Goal: Find specific page/section: Find specific page/section

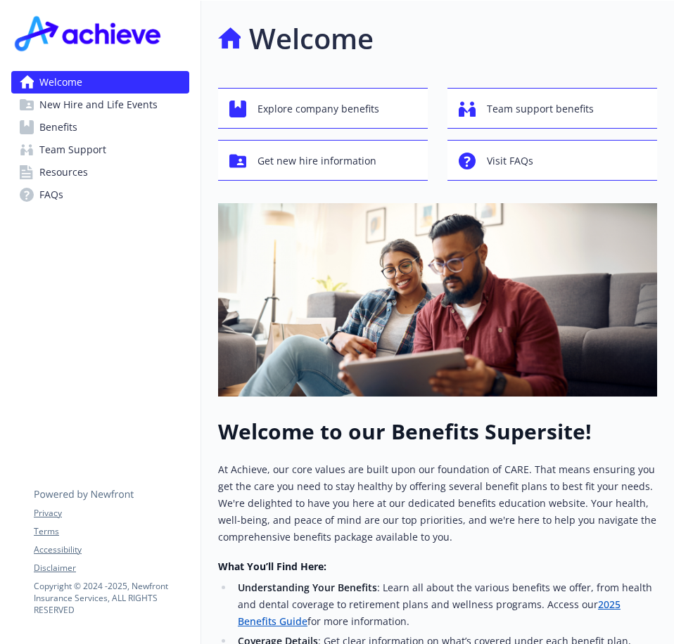
click at [89, 132] on link "Benefits" at bounding box center [100, 127] width 178 height 23
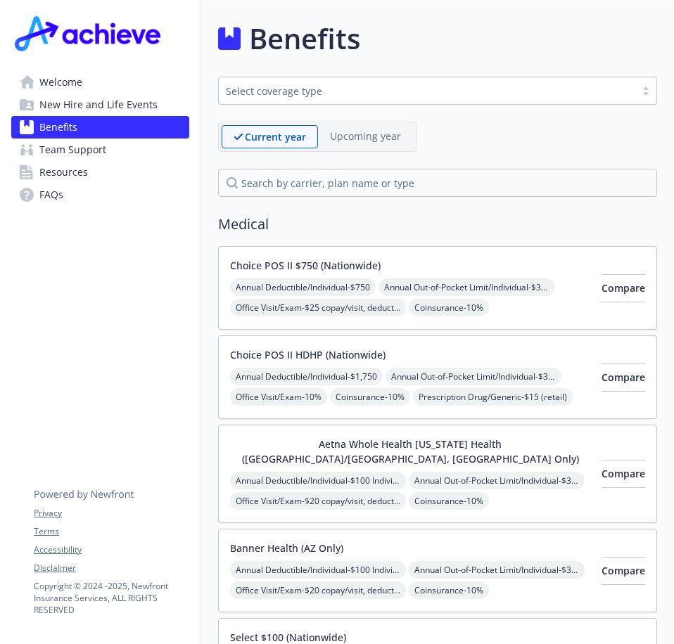
click at [90, 158] on span "Team Support" at bounding box center [72, 150] width 67 height 23
